Goal: Transaction & Acquisition: Book appointment/travel/reservation

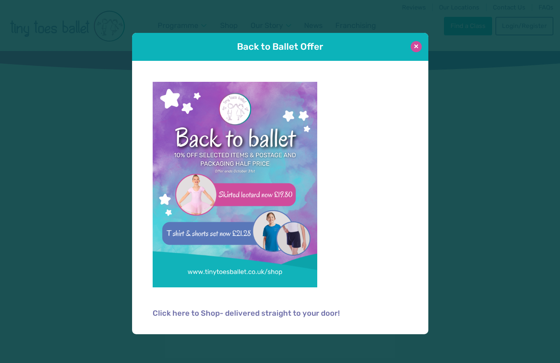
type input "**********"
click at [418, 49] on button at bounding box center [415, 46] width 11 height 11
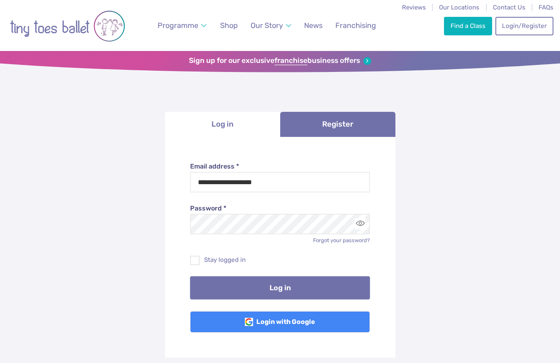
click at [257, 278] on button "Log in" at bounding box center [280, 287] width 180 height 23
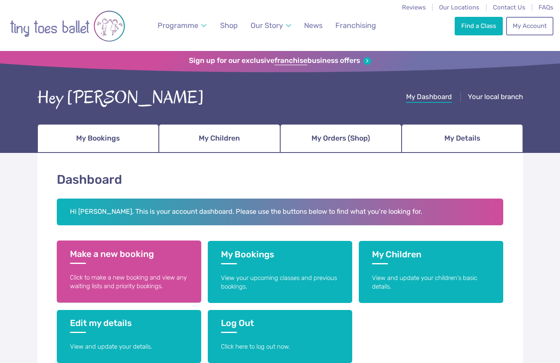
click at [144, 265] on link "Make a new booking Click to make a new booking and view any waiting lists and p…" at bounding box center [129, 272] width 144 height 62
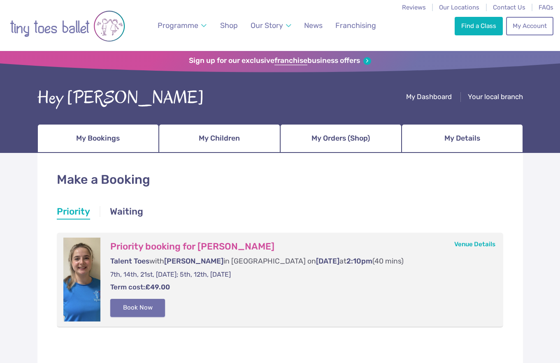
click at [137, 305] on button "Book Now" at bounding box center [137, 308] width 55 height 18
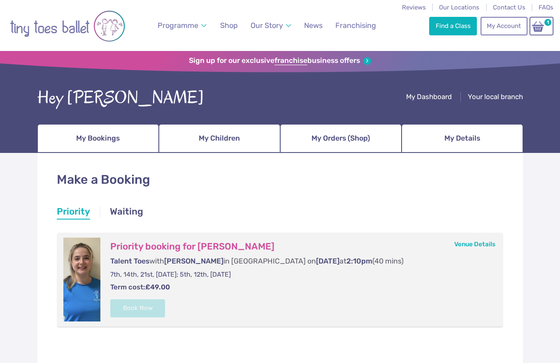
click at [527, 24] on div "Find a Class My Account 1" at bounding box center [491, 25] width 124 height 51
click at [545, 28] on img at bounding box center [538, 26] width 16 height 12
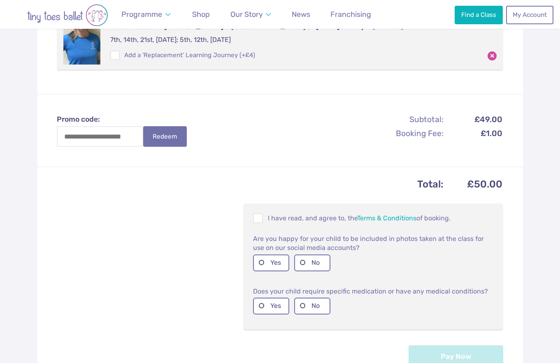
scroll to position [208, 0]
click at [255, 220] on span at bounding box center [258, 220] width 9 height 8
click at [315, 261] on label "No" at bounding box center [312, 262] width 36 height 17
drag, startPoint x: 311, startPoint y: 308, endPoint x: 317, endPoint y: 308, distance: 5.4
click at [311, 308] on label "No" at bounding box center [312, 305] width 36 height 17
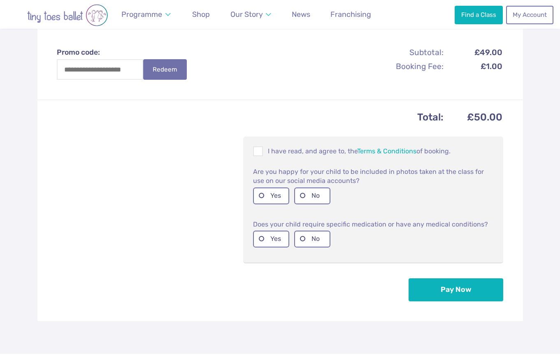
scroll to position [283, 0]
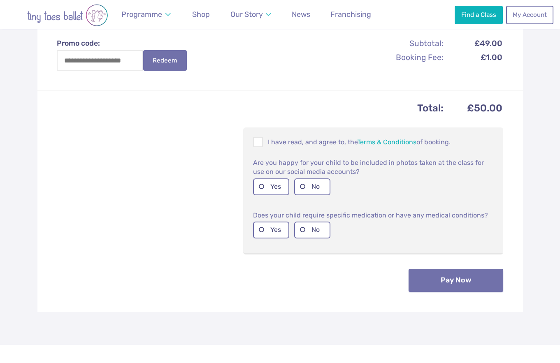
click at [430, 286] on button "Pay Now" at bounding box center [455, 280] width 95 height 23
